Goal: Find specific page/section

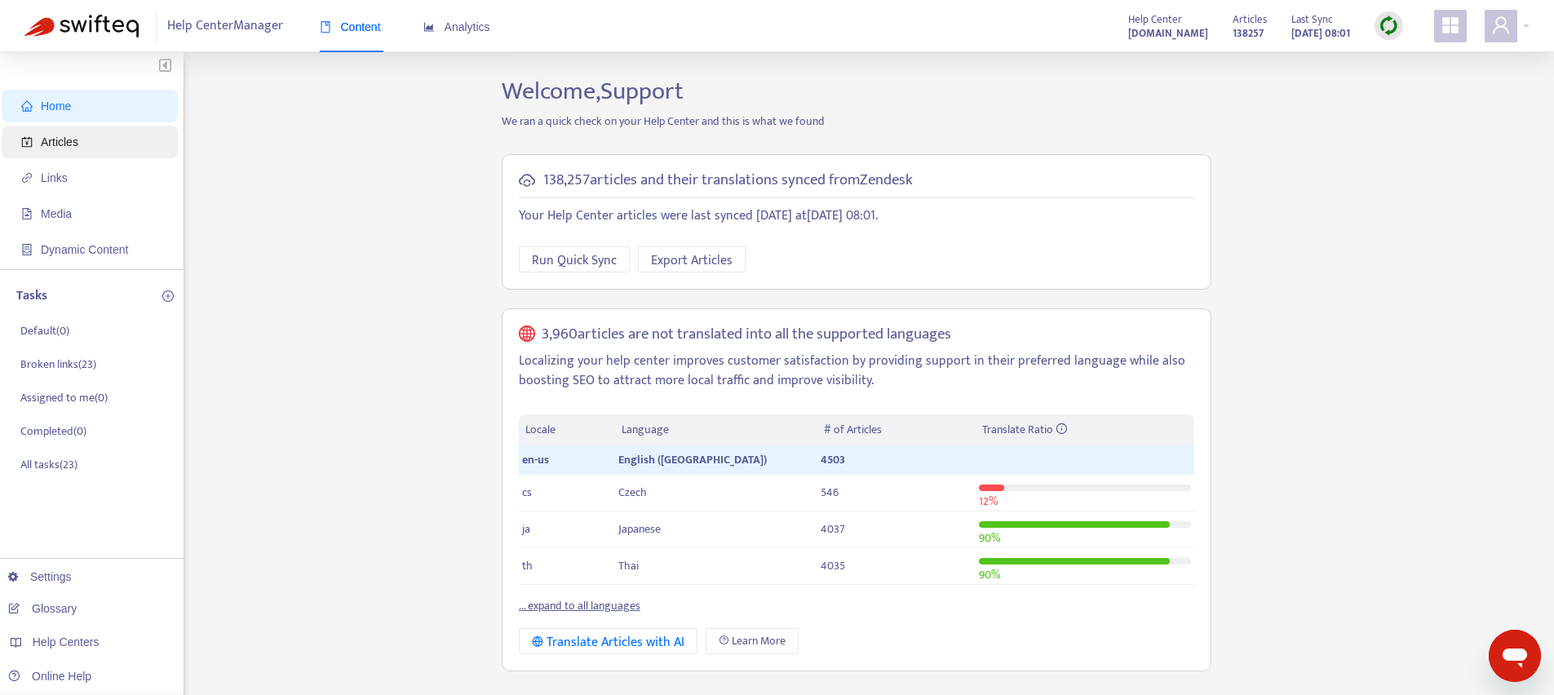
click at [91, 134] on span "Articles" at bounding box center [93, 142] width 144 height 33
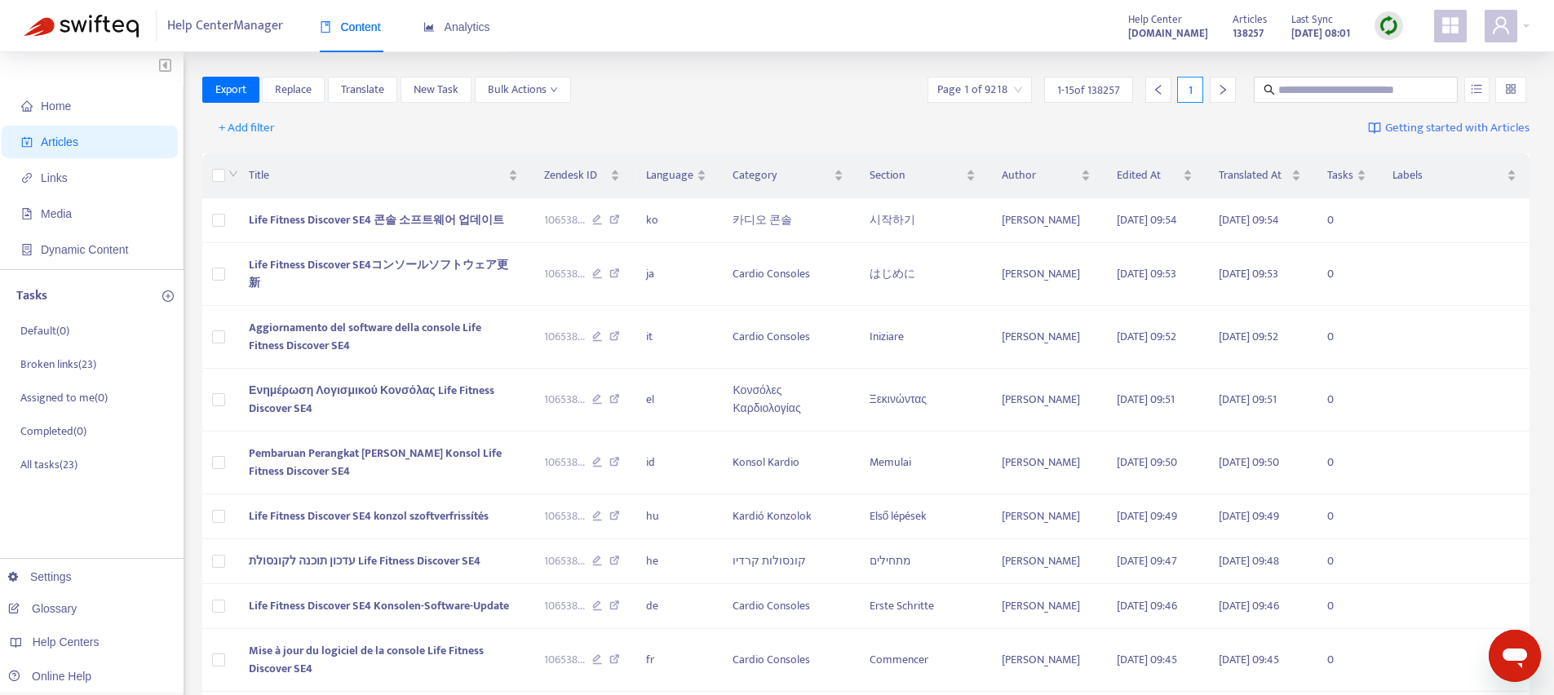
click at [246, 141] on div "+ Add filter Getting started with Articles" at bounding box center [866, 128] width 1328 height 38
click at [255, 130] on span "+ Add filter" at bounding box center [247, 128] width 56 height 20
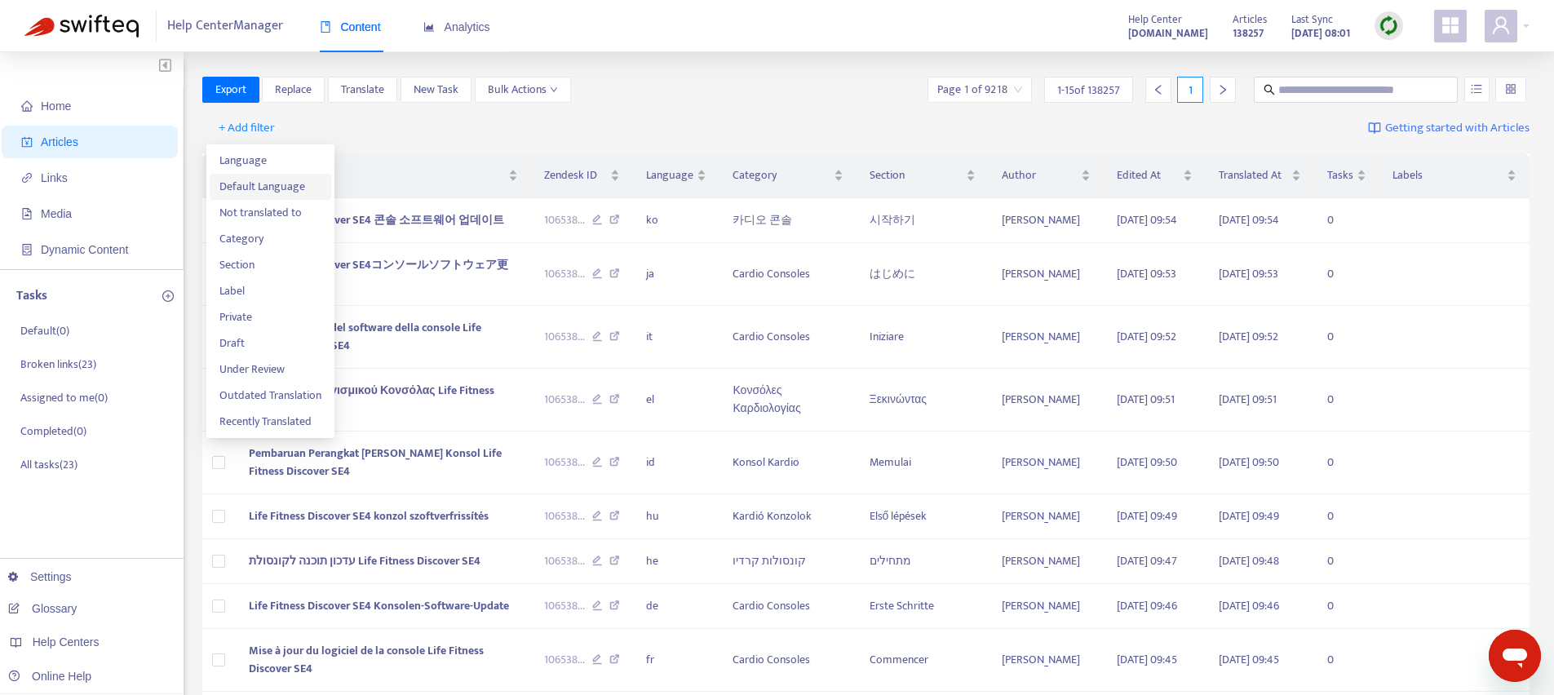
click at [279, 190] on span "Default Language" at bounding box center [270, 187] width 102 height 18
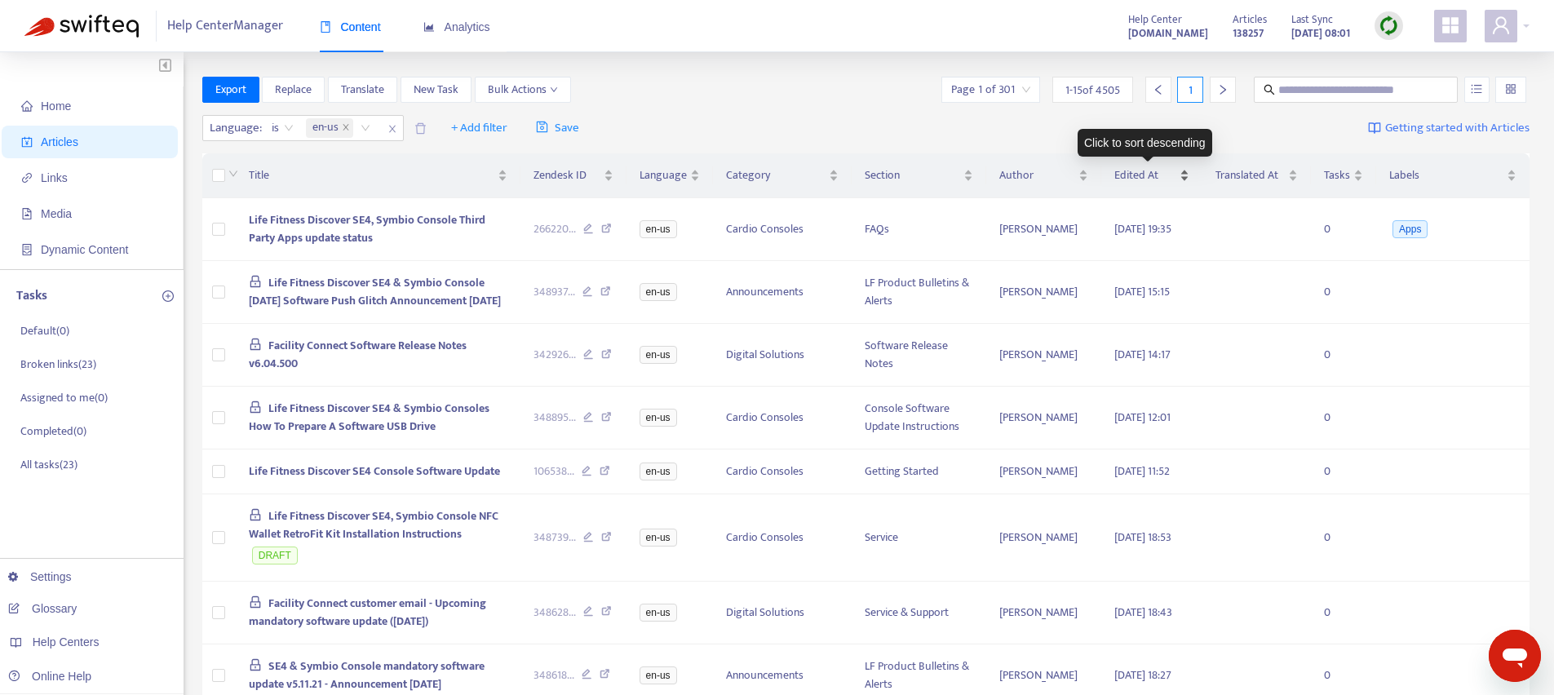
click at [1144, 171] on span "Edited At" at bounding box center [1145, 175] width 62 height 18
click at [308, 209] on td "Life Fitness Discover SE4, Symbio Console Third Party Apps update status" at bounding box center [378, 229] width 285 height 63
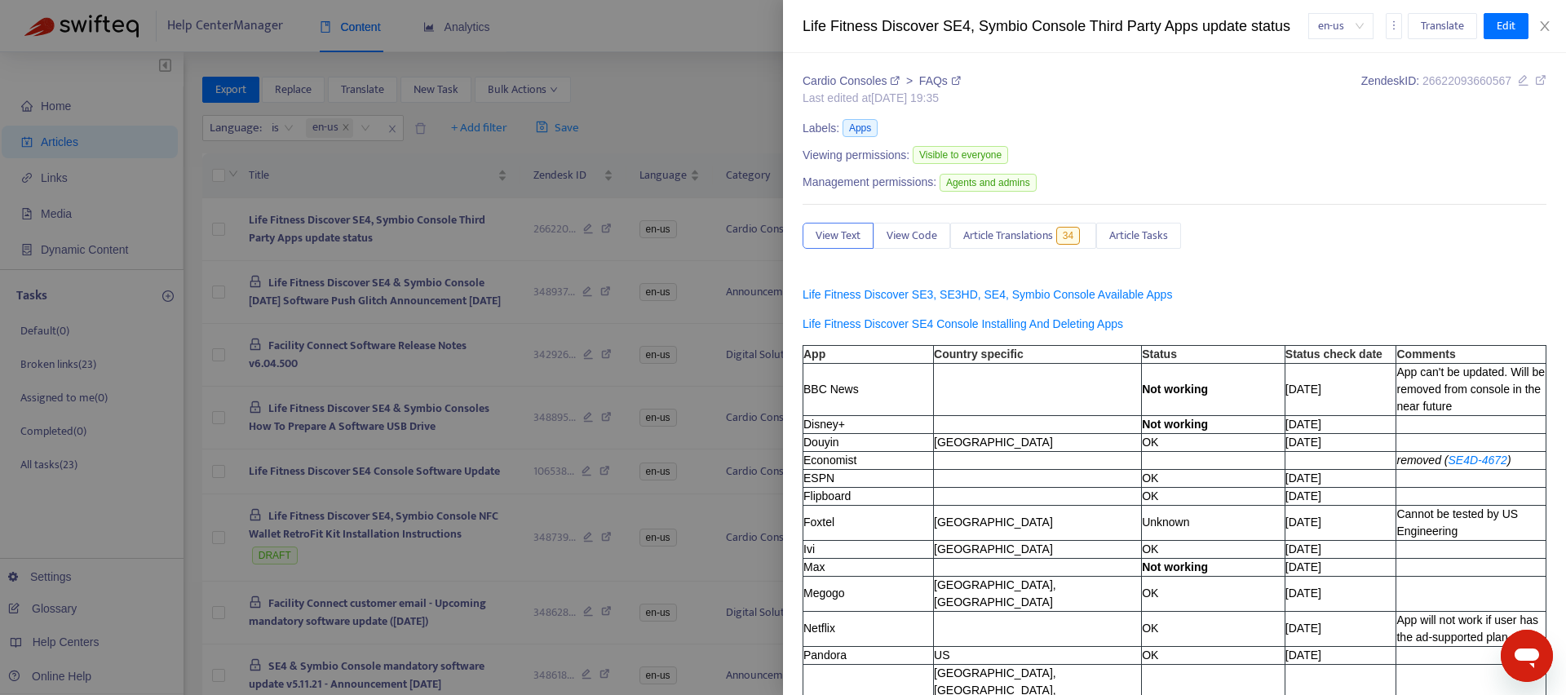
click at [718, 63] on div at bounding box center [783, 347] width 1566 height 695
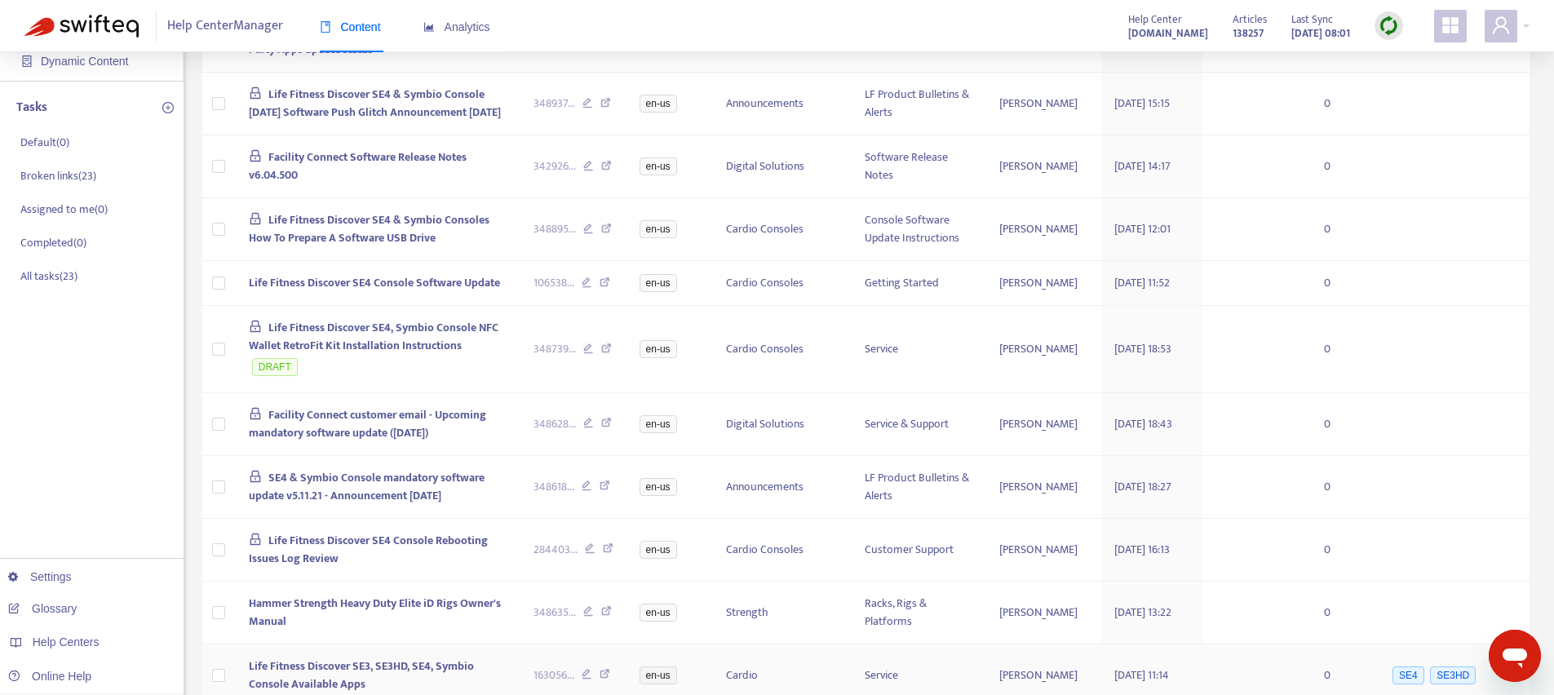
scroll to position [560, 0]
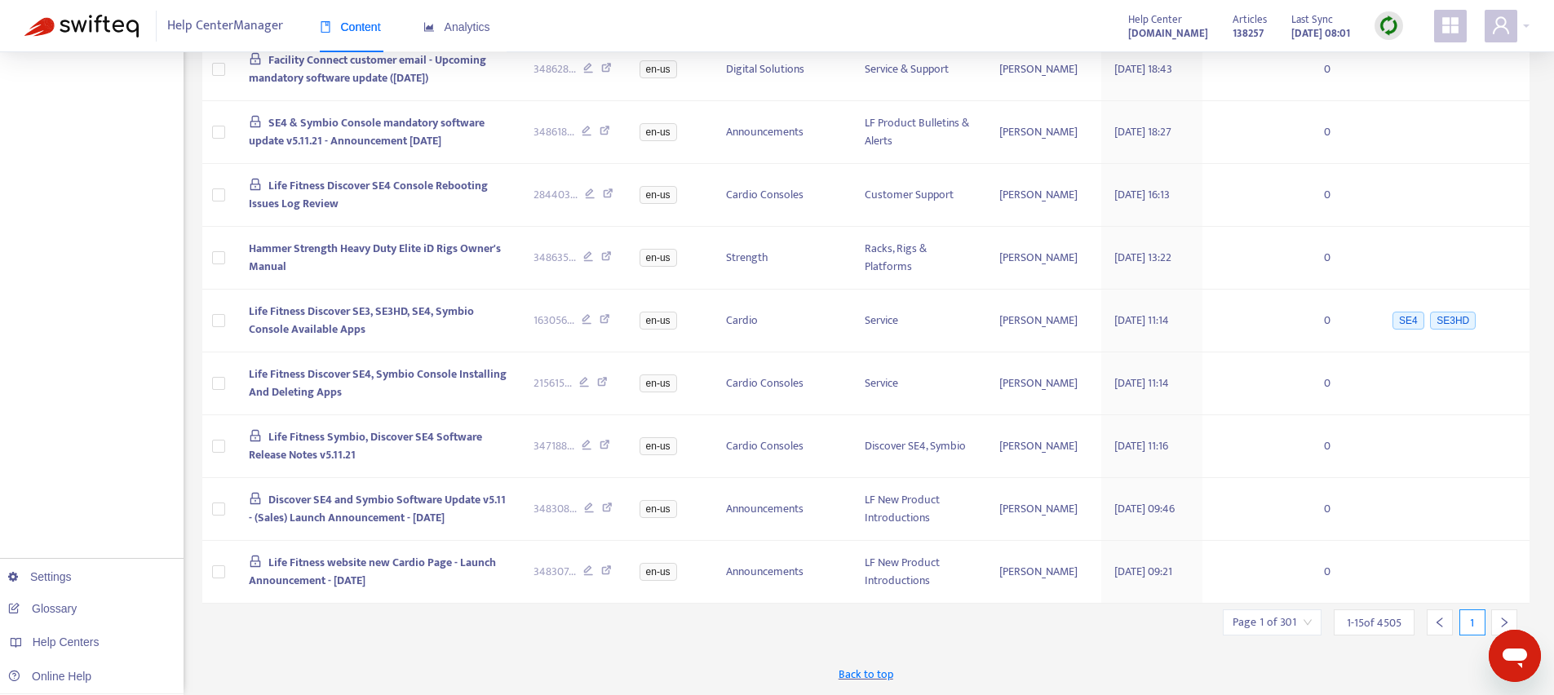
click at [1504, 617] on icon "right" at bounding box center [1503, 622] width 11 height 11
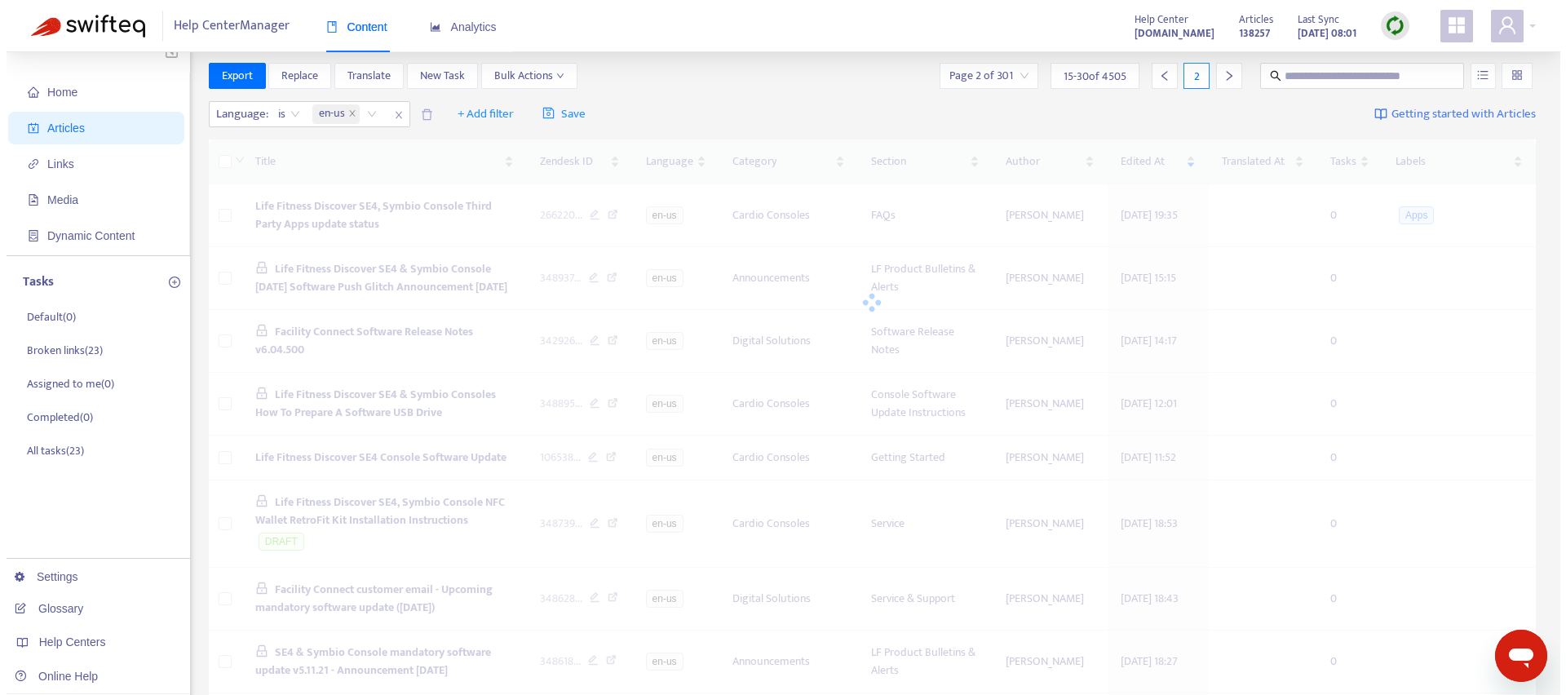
scroll to position [0, 0]
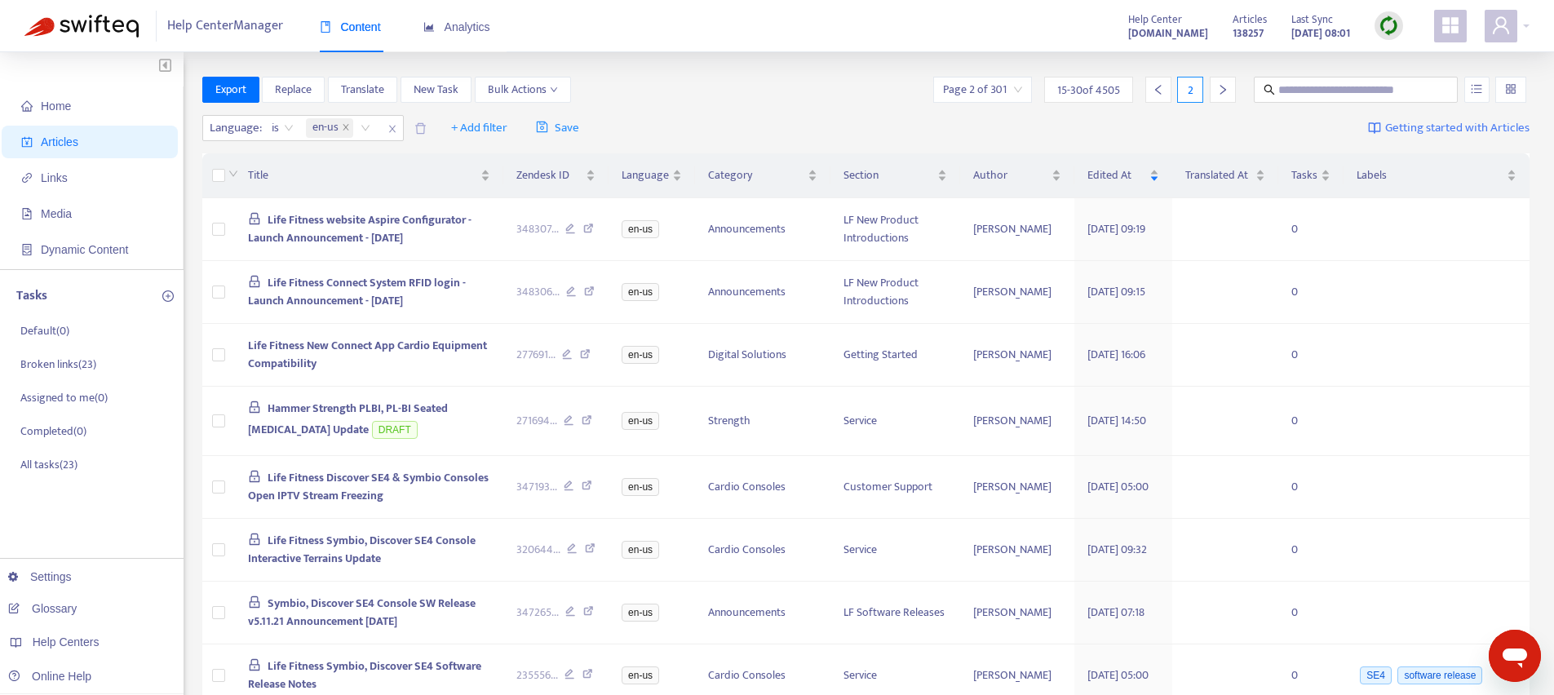
click at [1167, 89] on div at bounding box center [1158, 90] width 26 height 26
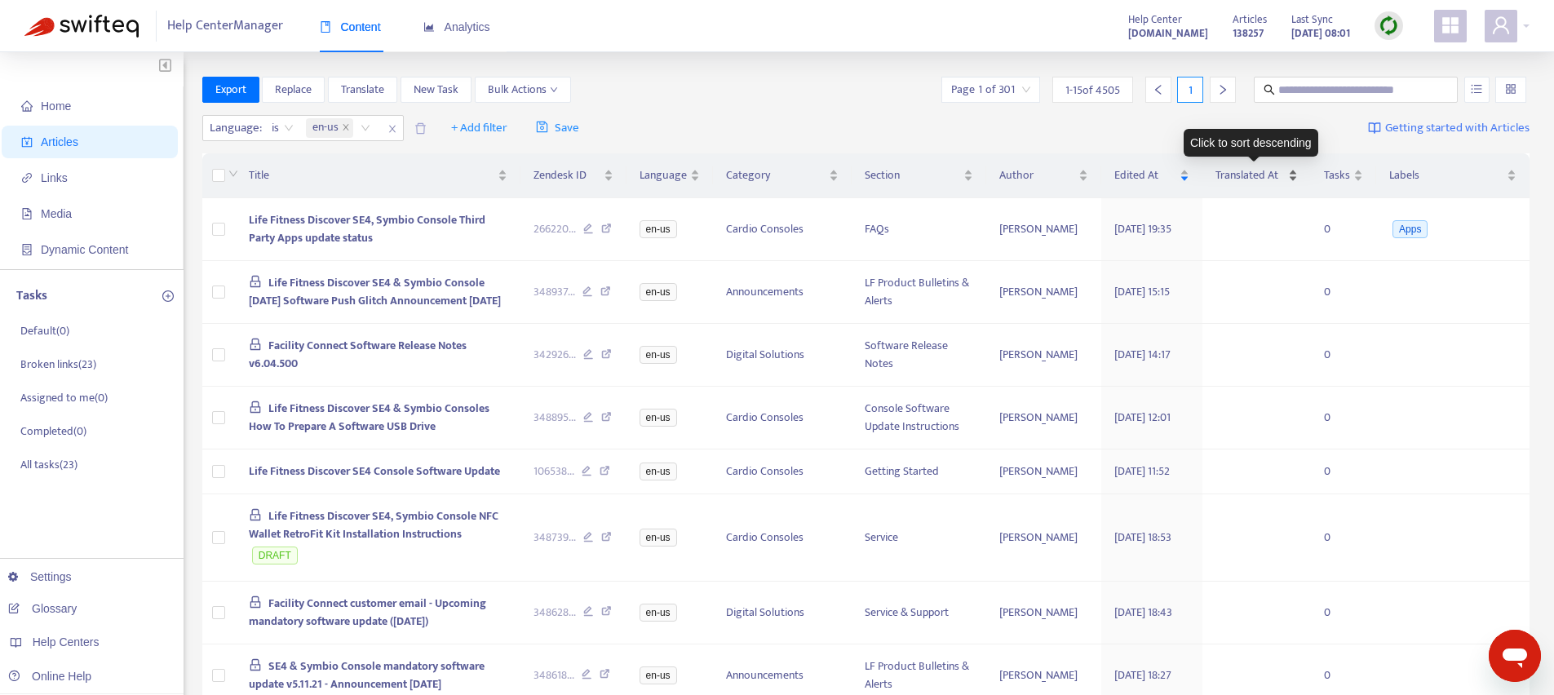
click at [1251, 173] on span "Translated At" at bounding box center [1249, 175] width 69 height 18
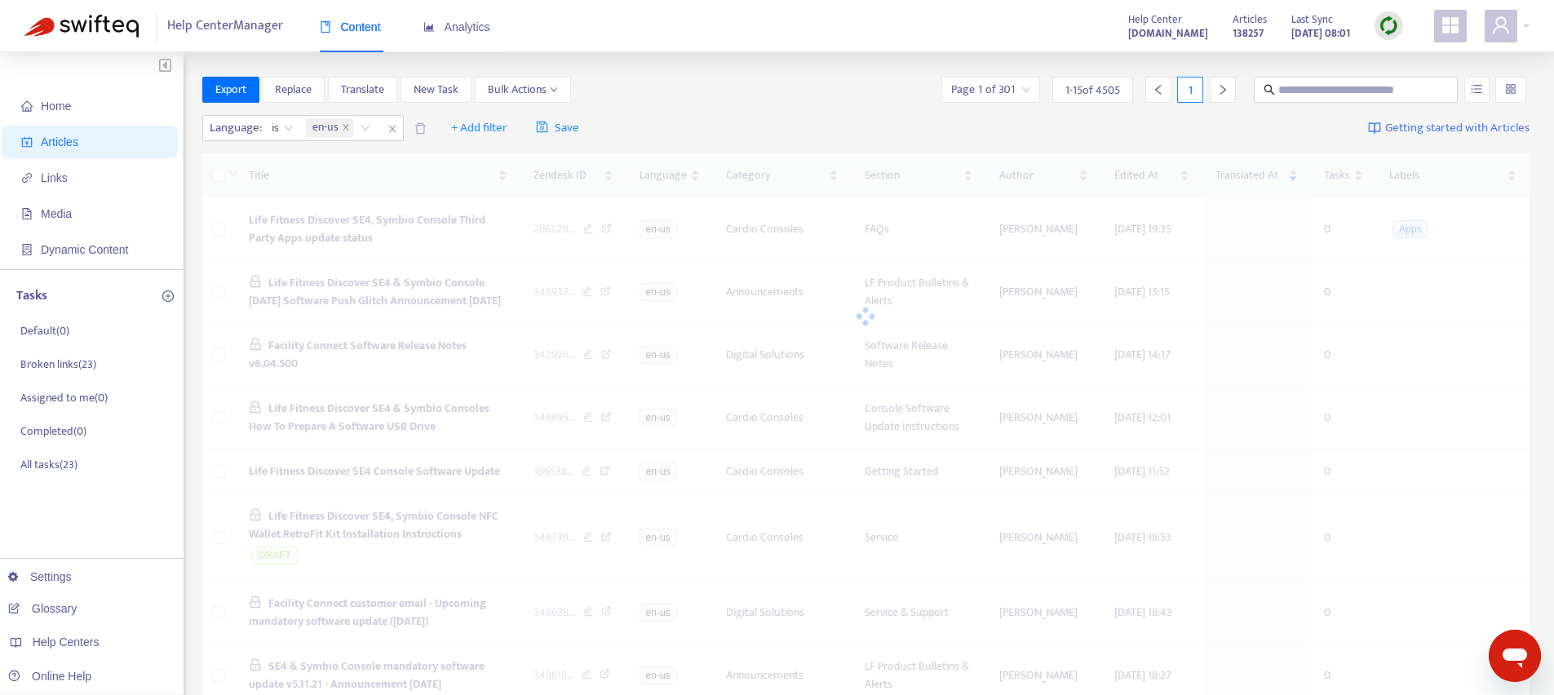
click at [1128, 171] on div at bounding box center [866, 316] width 1328 height 326
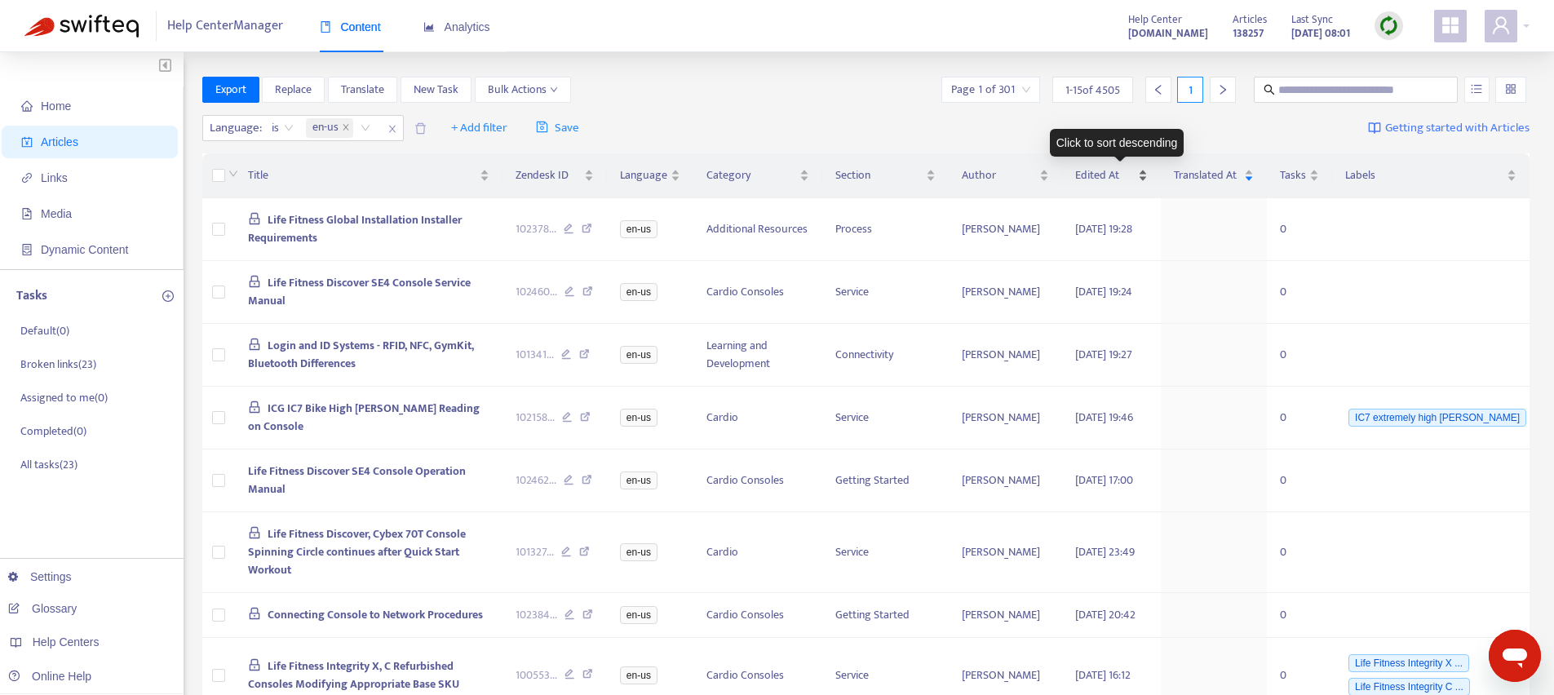
click at [1099, 169] on span "Edited At" at bounding box center [1104, 175] width 59 height 18
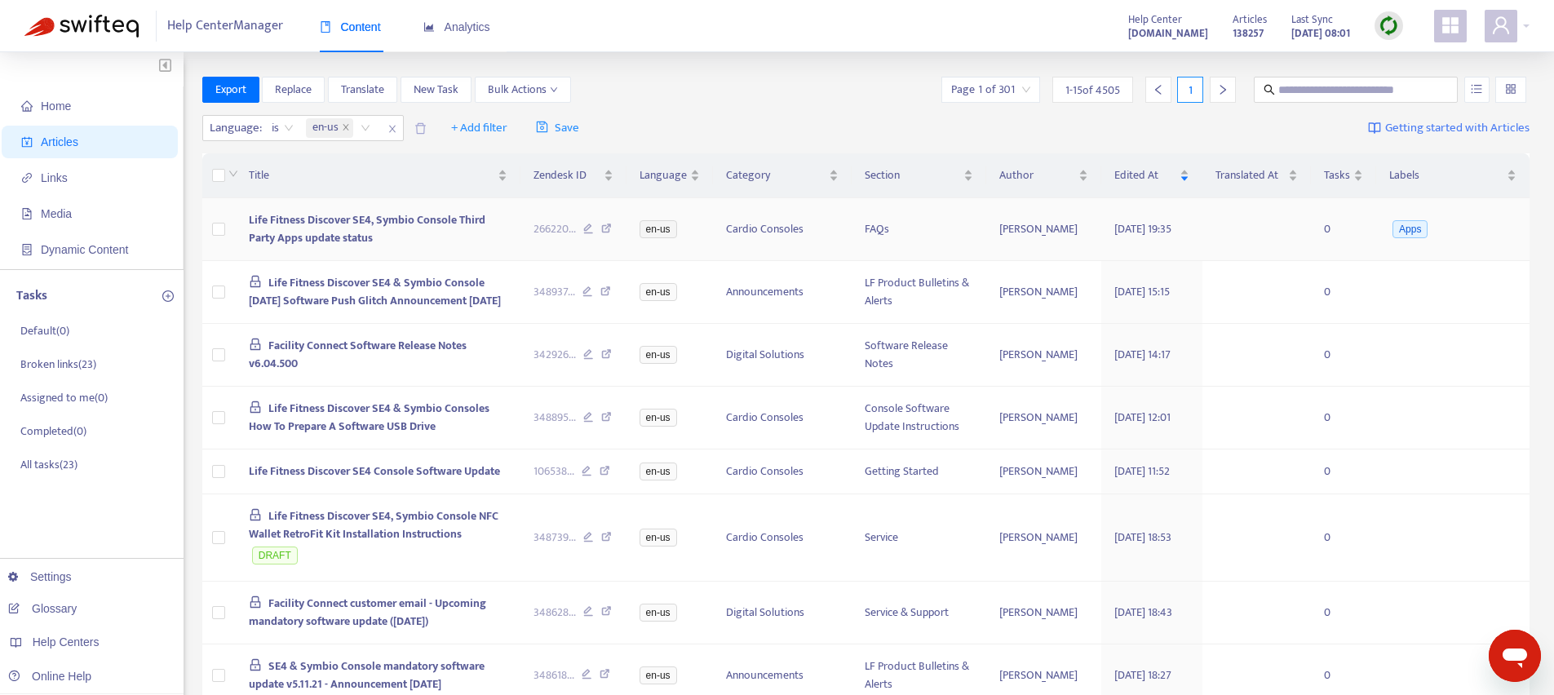
click at [418, 245] on td "Life Fitness Discover SE4, Symbio Console Third Party Apps update status" at bounding box center [378, 229] width 285 height 63
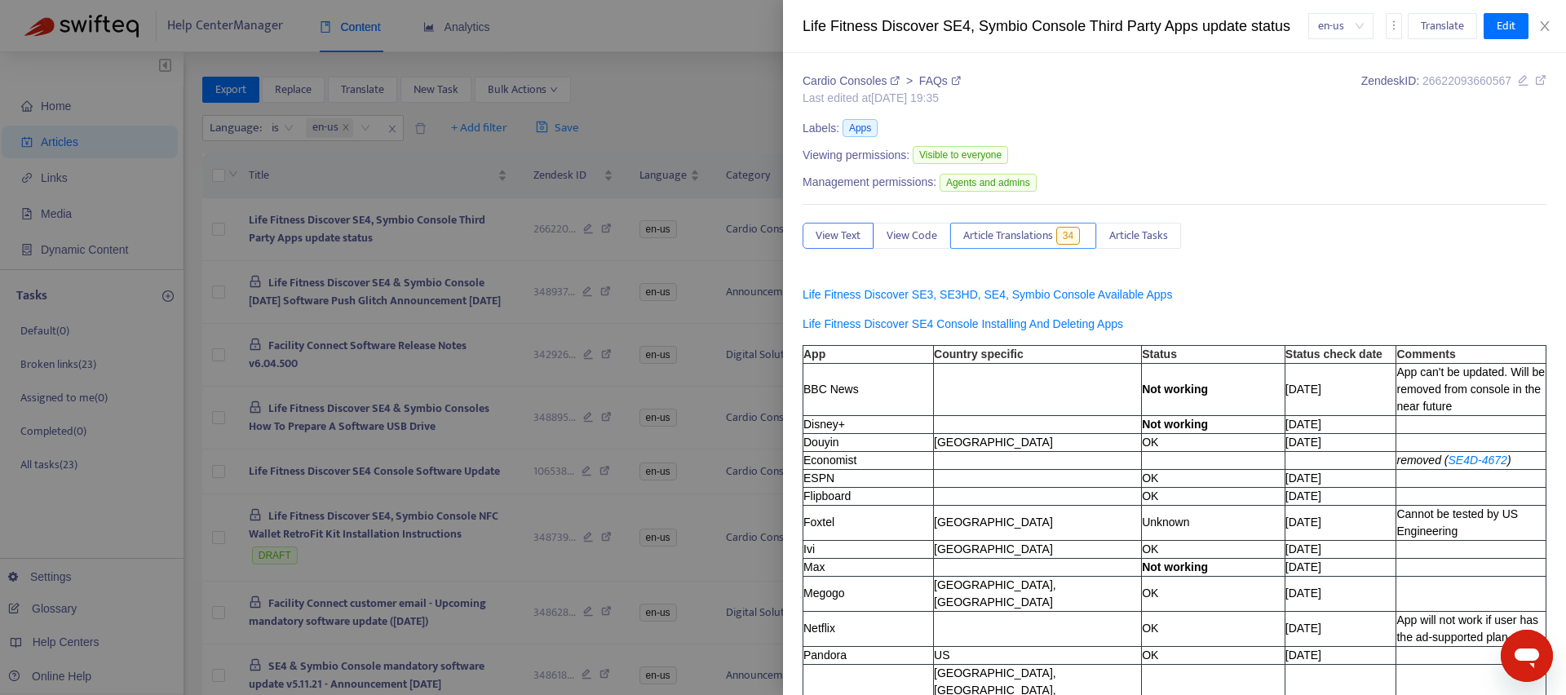
click at [985, 223] on button "Article Translations 34" at bounding box center [1023, 236] width 146 height 26
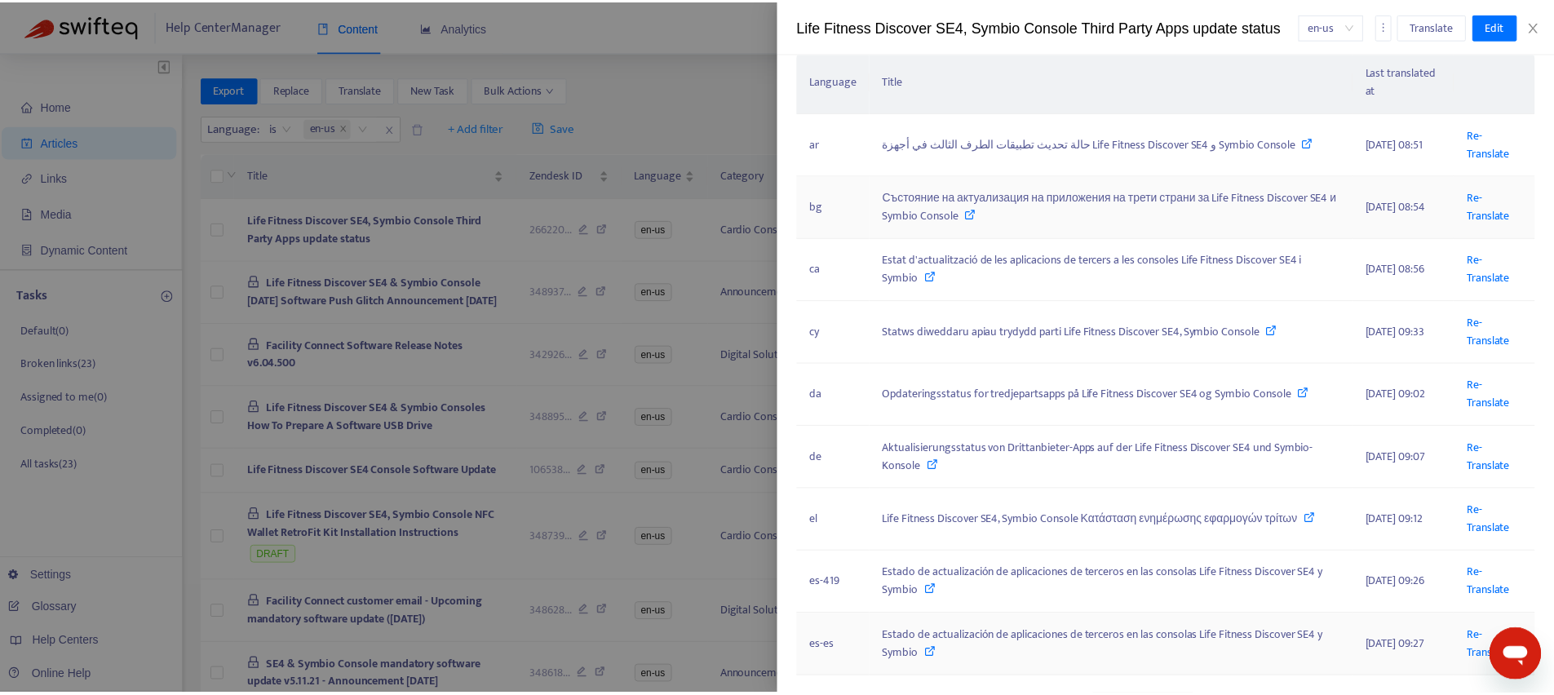
scroll to position [131, 0]
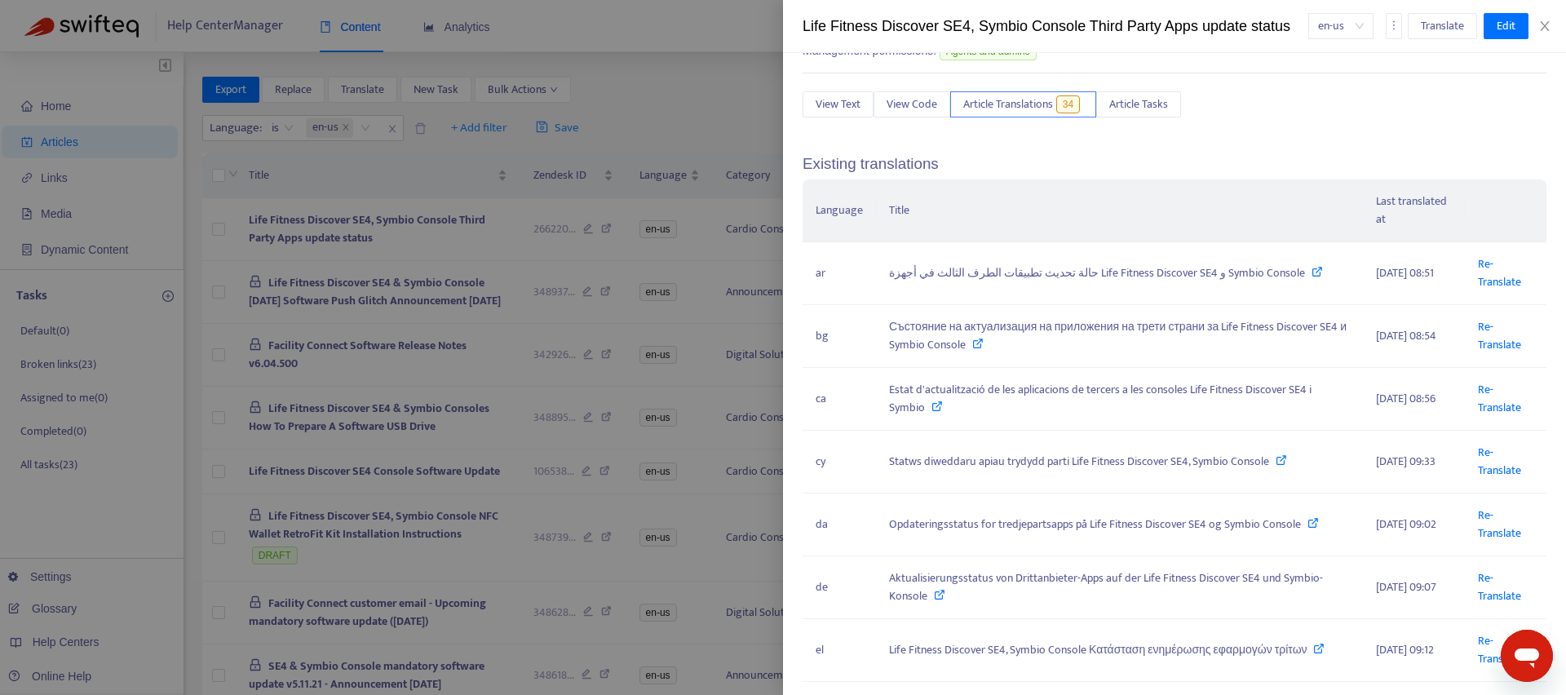
click at [599, 94] on div at bounding box center [783, 347] width 1566 height 695
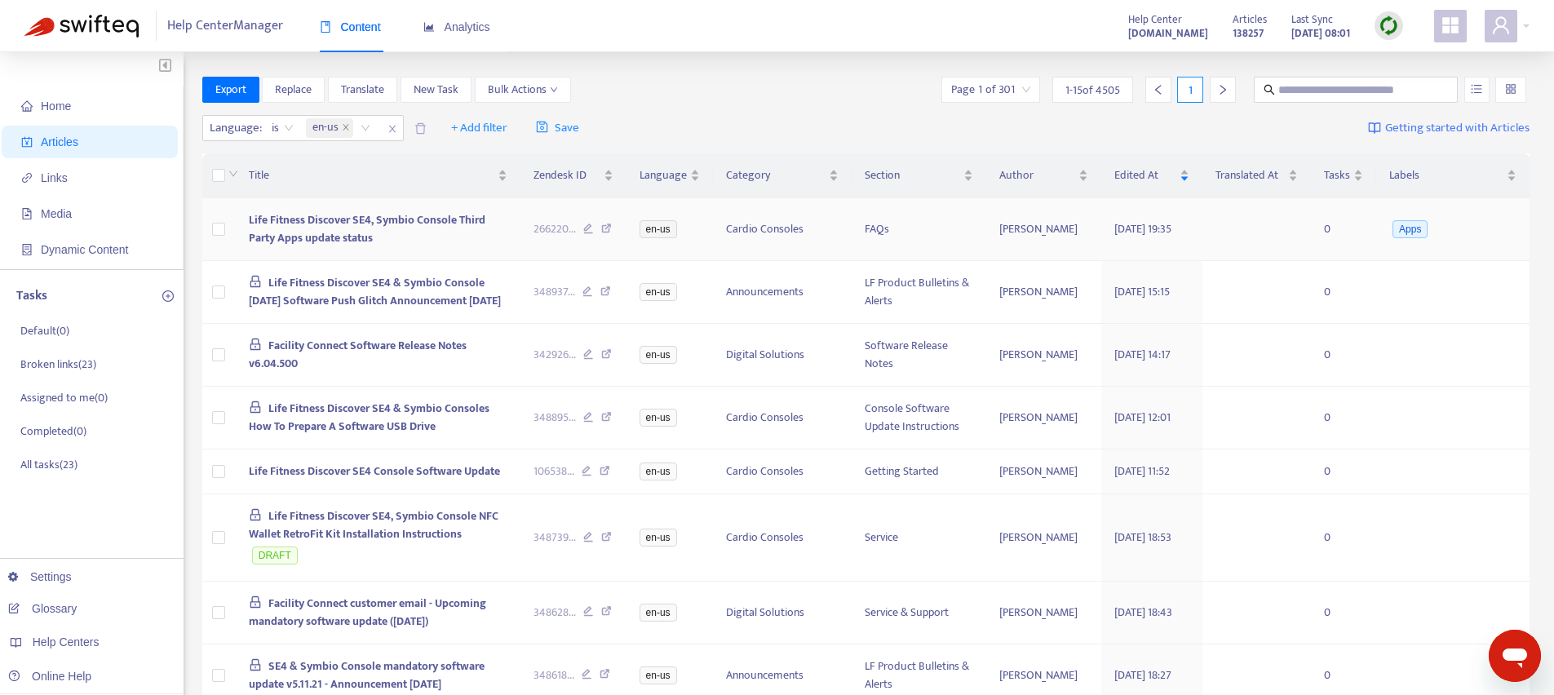
click at [911, 219] on td "FAQs" at bounding box center [919, 229] width 134 height 63
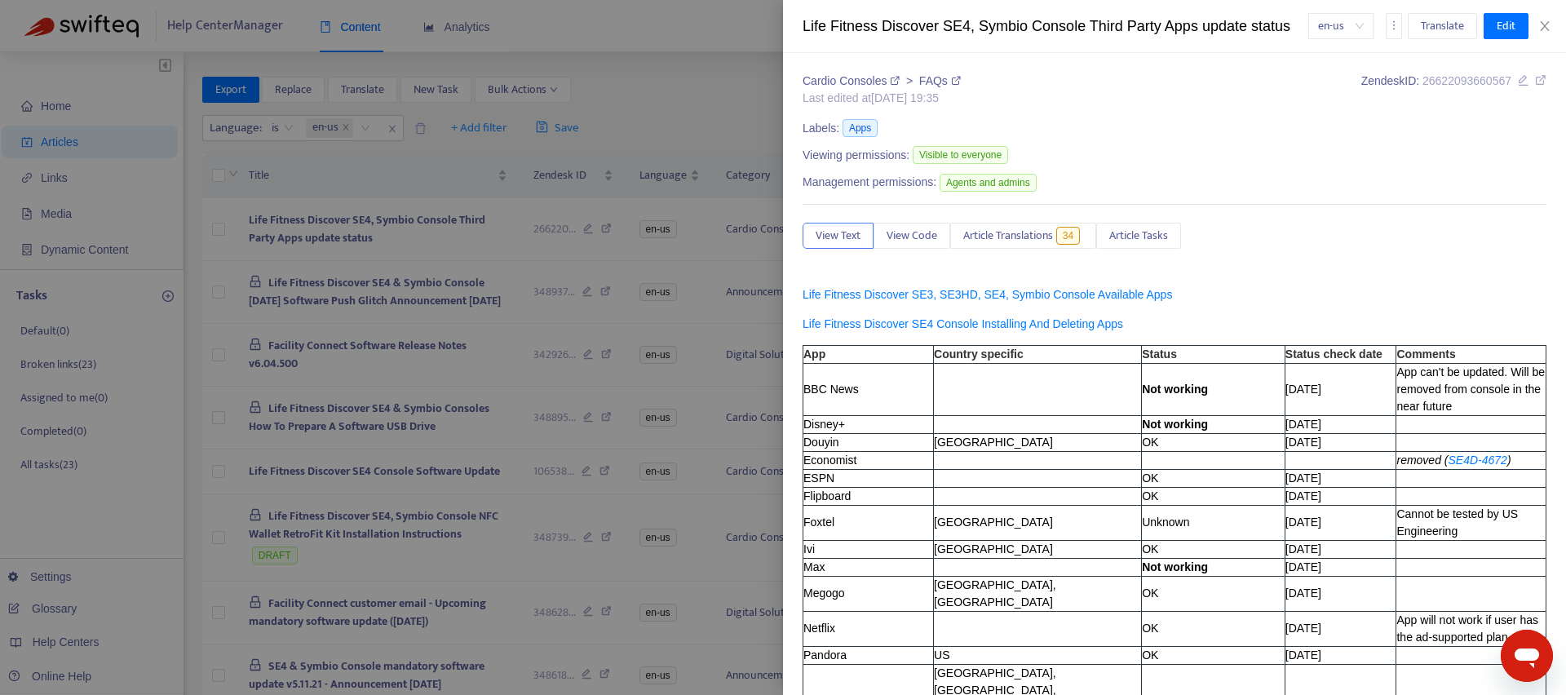
click at [793, 222] on div "Cardio Consoles > FAQs Last edited at [DATE] 19:35 Zendesk ID: 26622093660567 L…" at bounding box center [1174, 374] width 783 height 642
click at [702, 261] on div at bounding box center [783, 347] width 1566 height 695
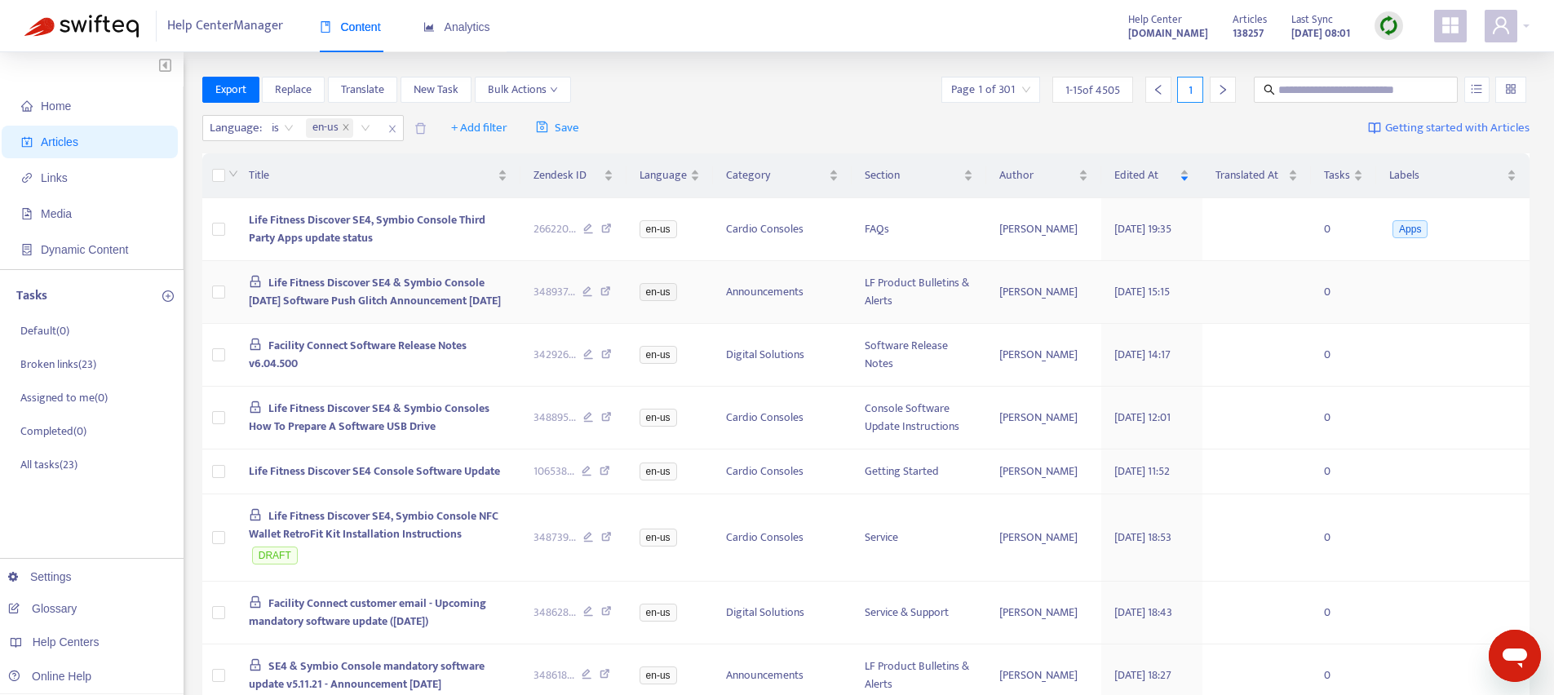
click at [732, 285] on td "Announcements" at bounding box center [782, 292] width 139 height 63
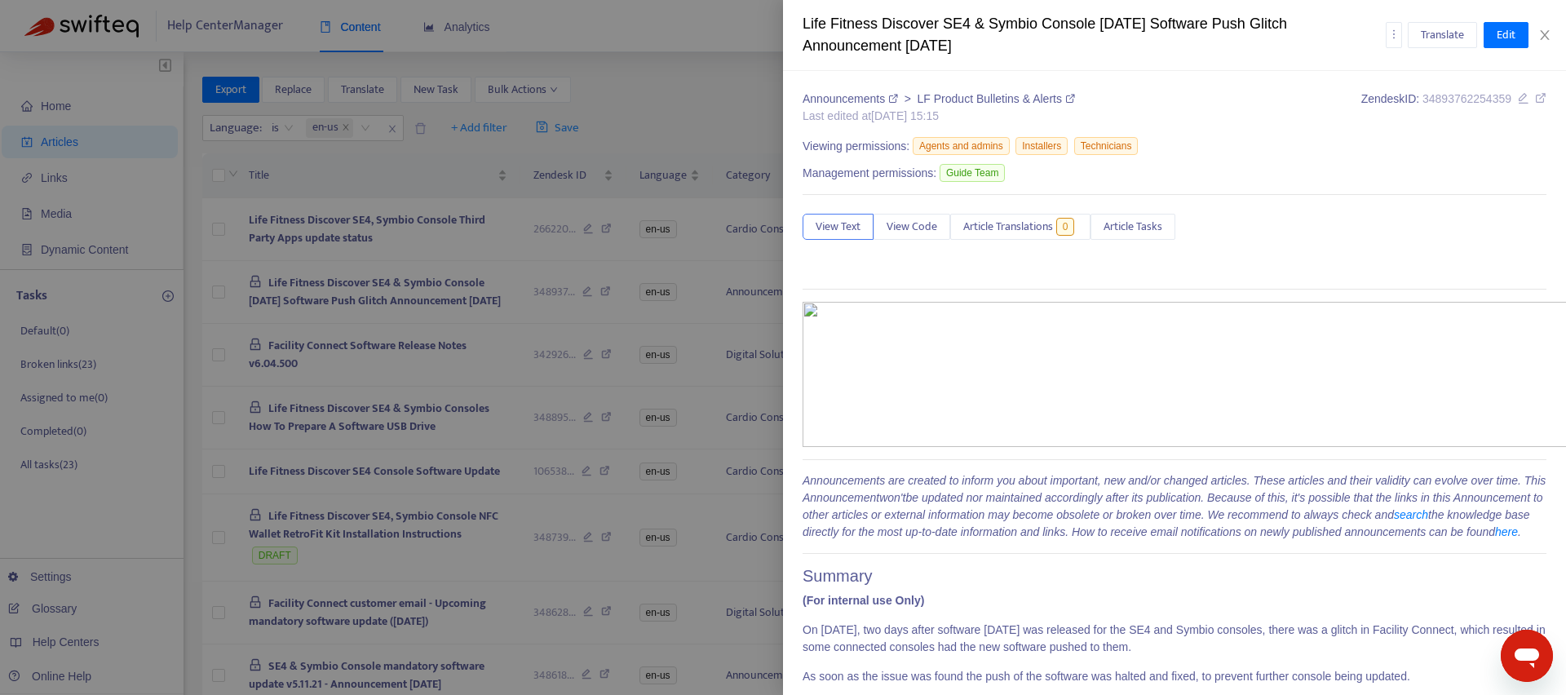
click at [696, 294] on div at bounding box center [783, 347] width 1566 height 695
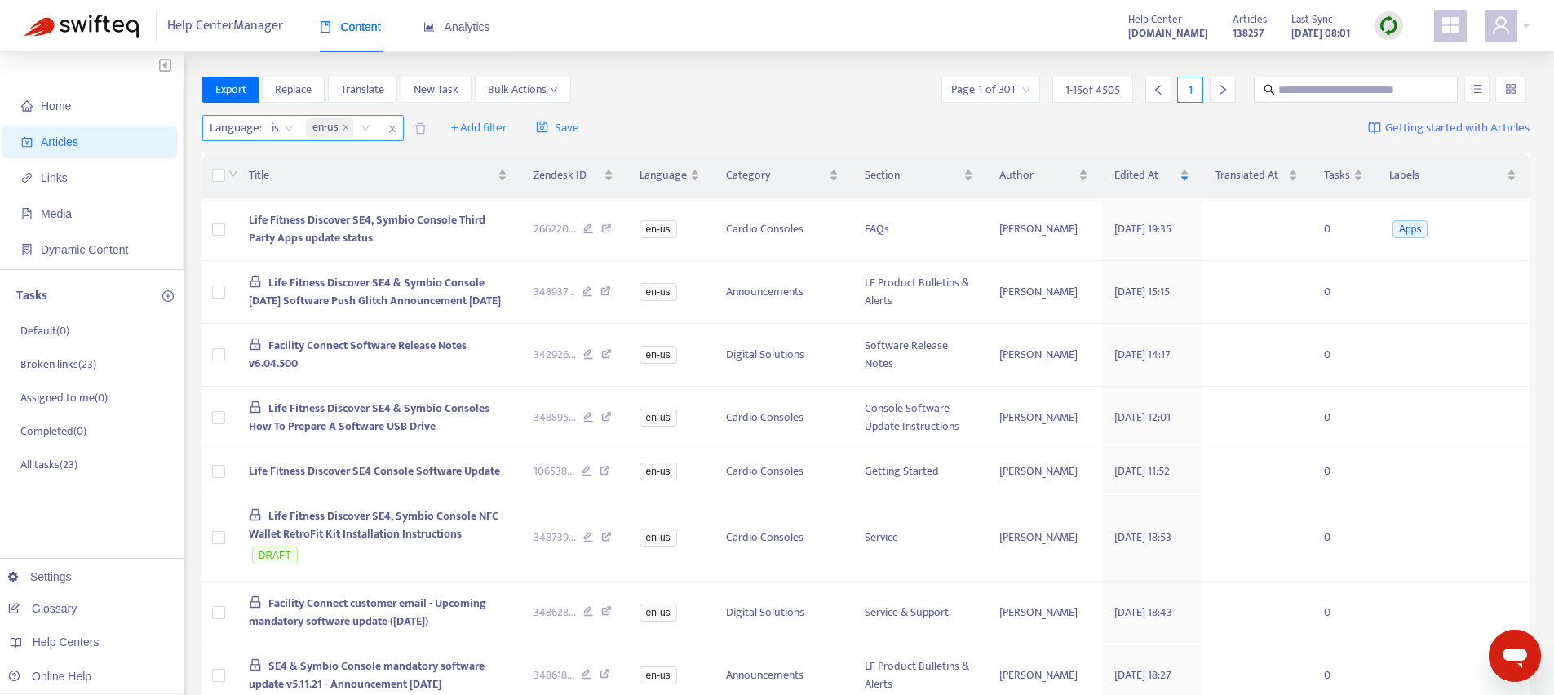
click at [283, 121] on span "is" at bounding box center [283, 128] width 22 height 24
click at [279, 184] on div "is not" at bounding box center [418, 186] width 284 height 18
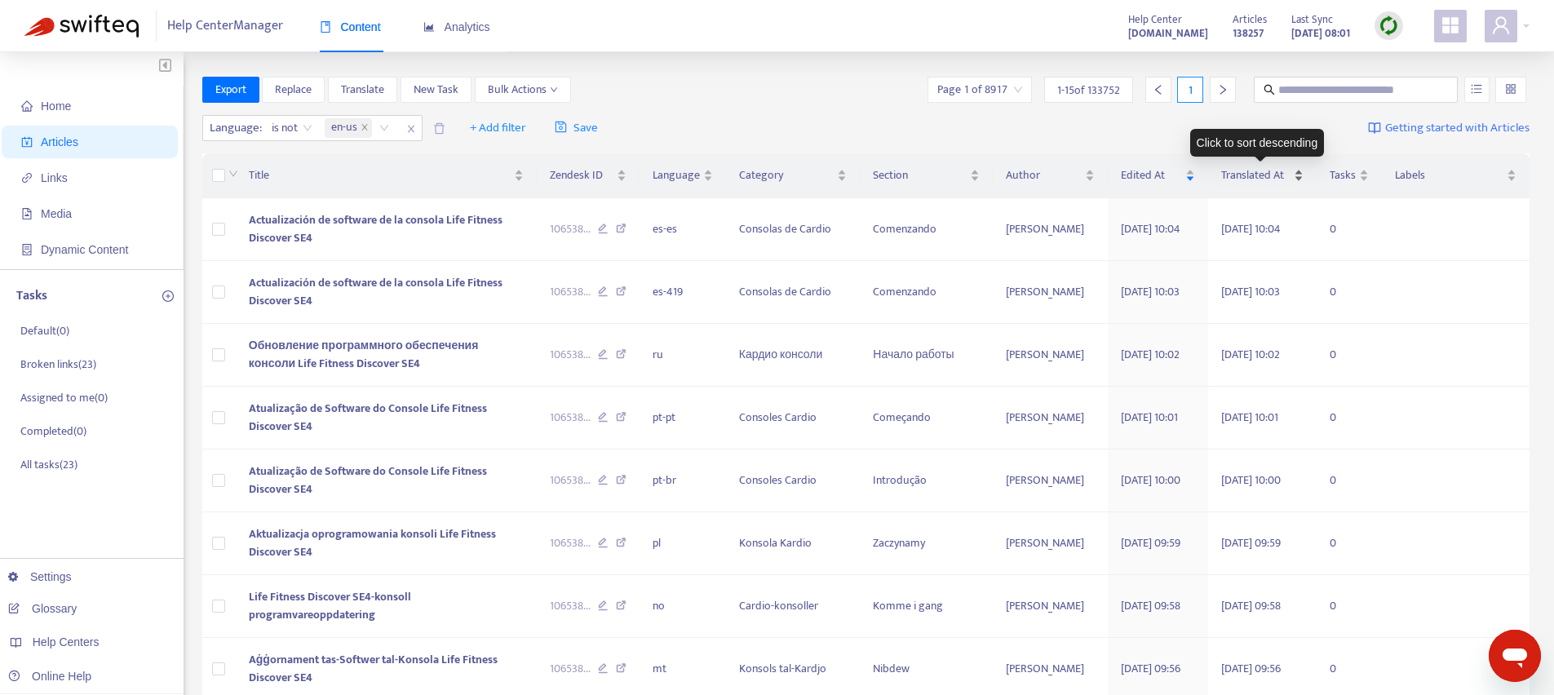
click at [1233, 179] on span "Translated At" at bounding box center [1255, 175] width 69 height 18
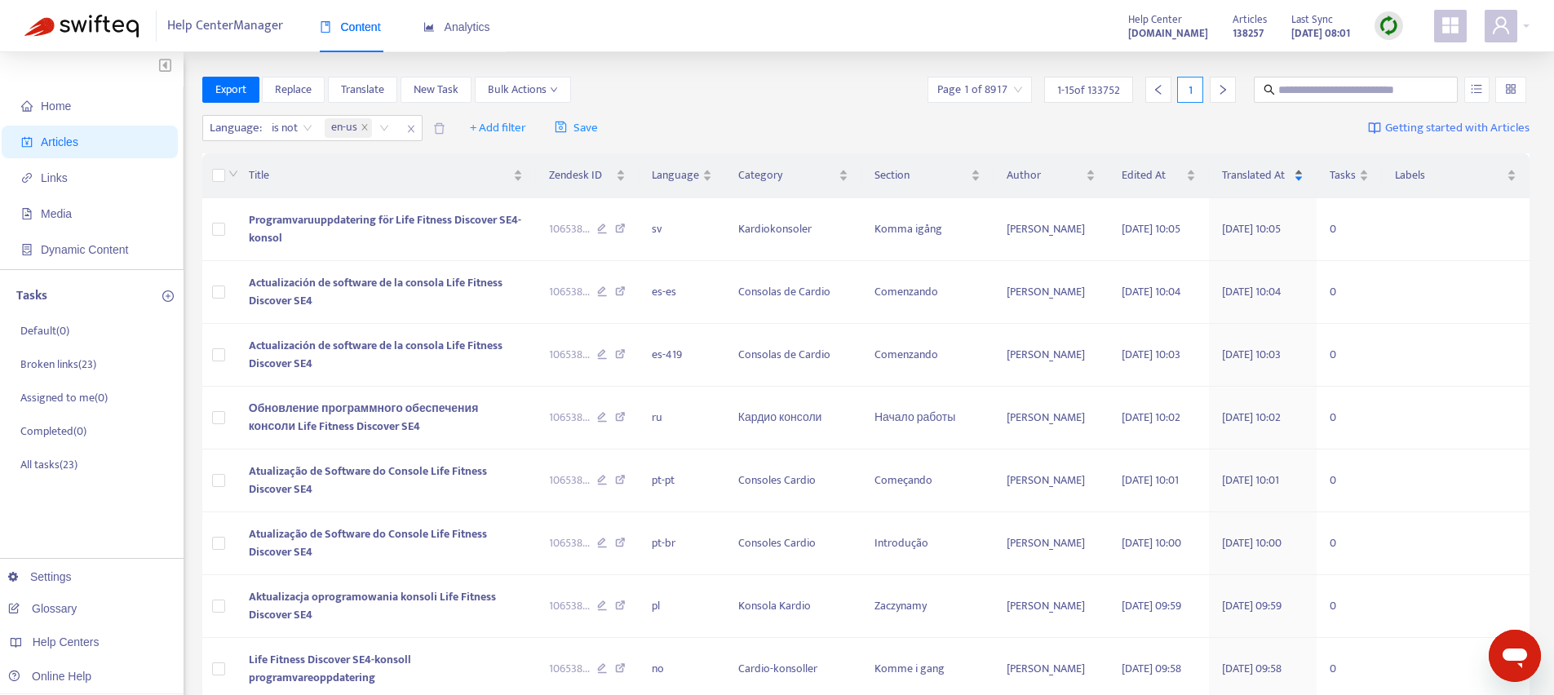
click at [1247, 175] on span "Translated At" at bounding box center [1256, 175] width 69 height 18
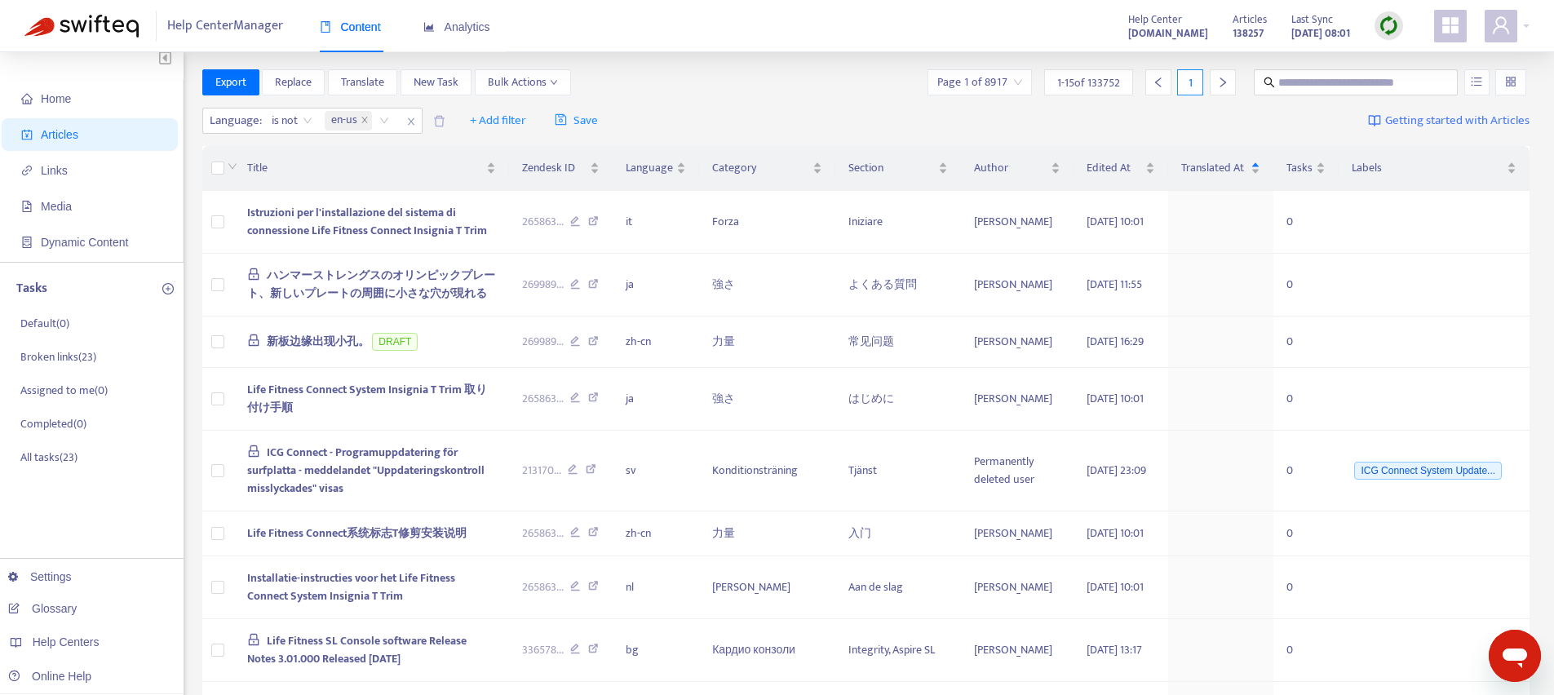
scroll to position [0, 0]
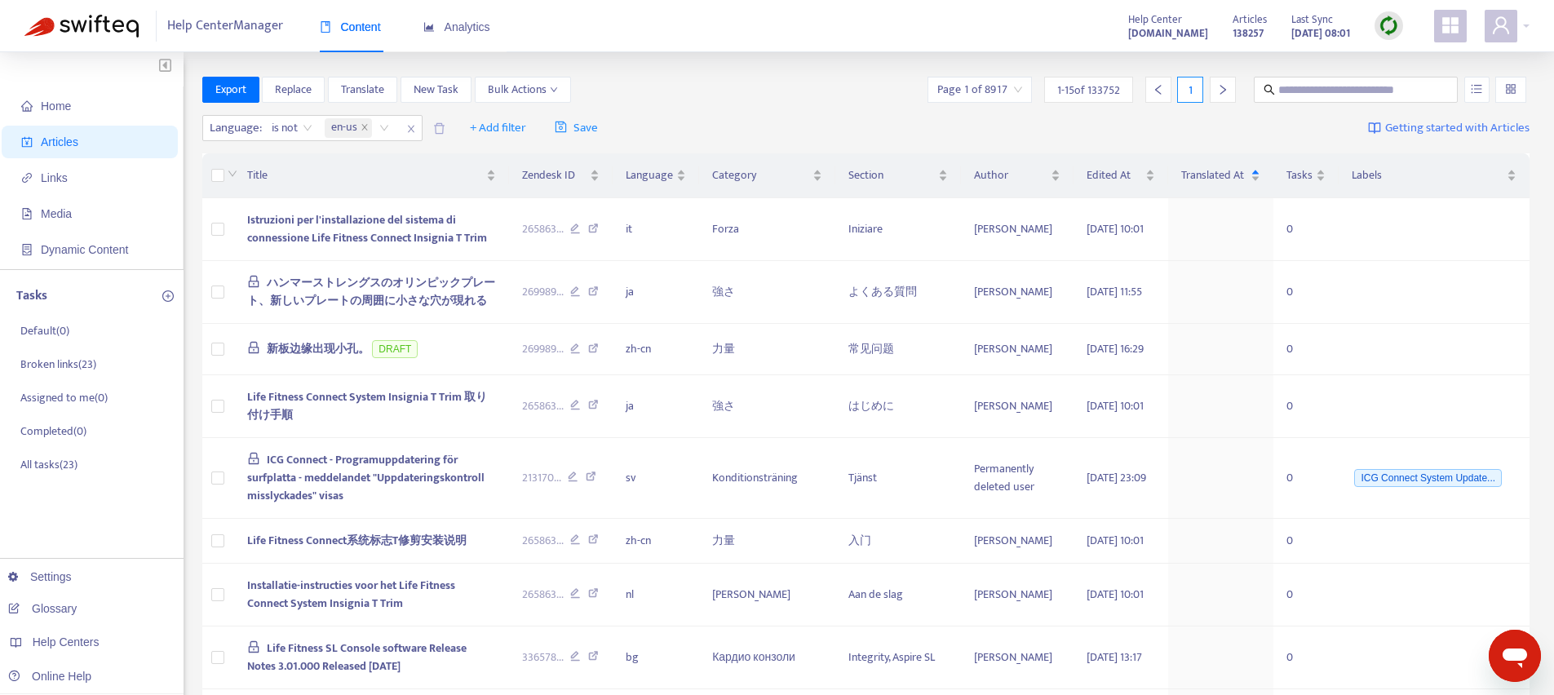
click at [1227, 86] on icon "right" at bounding box center [1222, 89] width 11 height 11
